Goal: Submit feedback/report problem

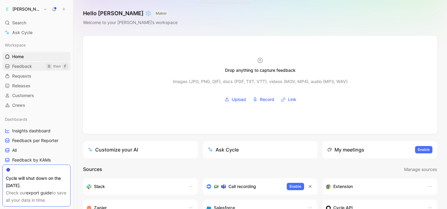
click at [24, 68] on span "Feedback" at bounding box center [22, 66] width 20 height 6
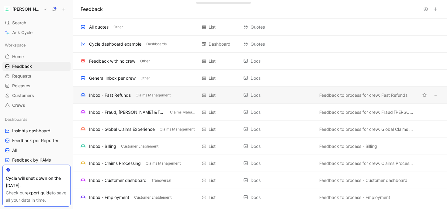
click at [105, 94] on div "Inbox - Fast Refunds" at bounding box center [110, 94] width 42 height 7
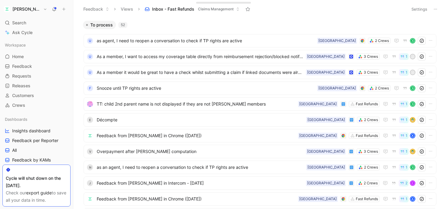
click at [435, 9] on use at bounding box center [435, 9] width 3 height 1
